Goal: Check status: Check status

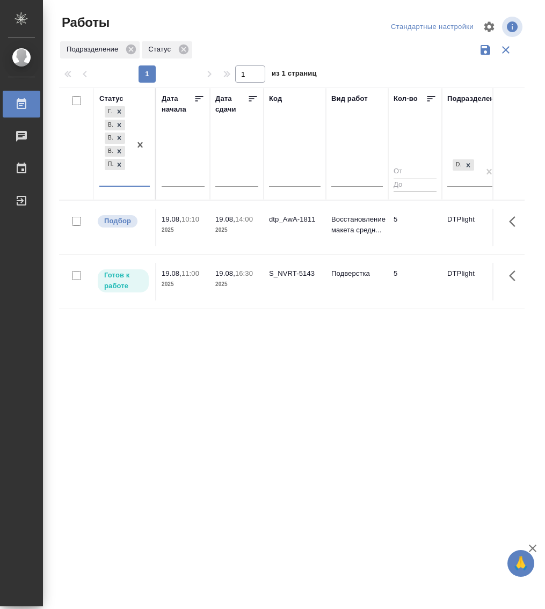
click at [171, 281] on p "2025" at bounding box center [183, 284] width 43 height 11
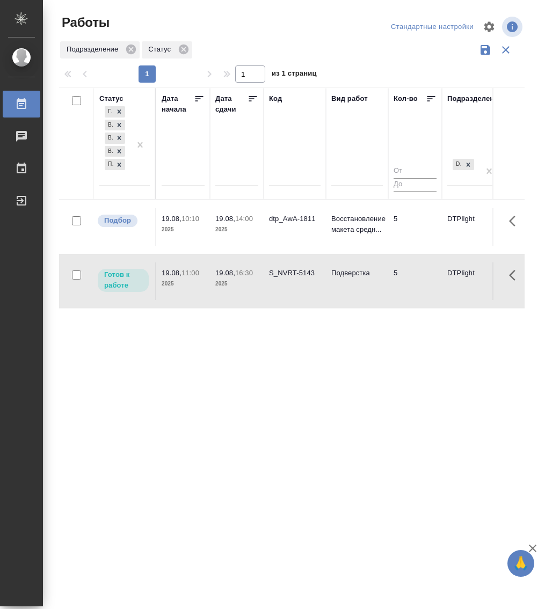
click at [171, 281] on p "2025" at bounding box center [183, 284] width 43 height 11
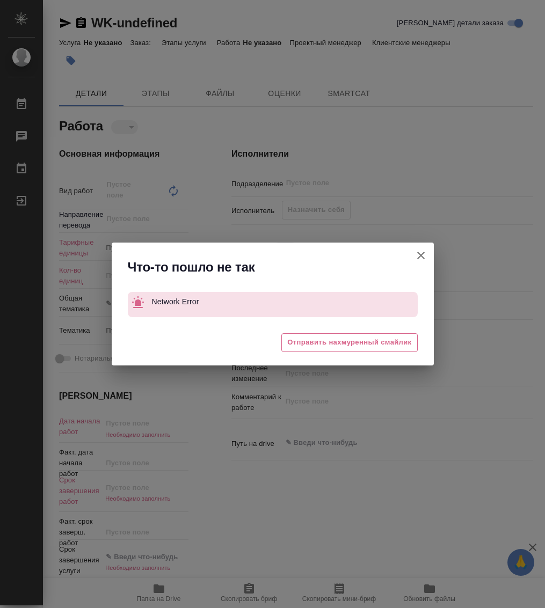
type textarea "x"
